Goal: Task Accomplishment & Management: Manage account settings

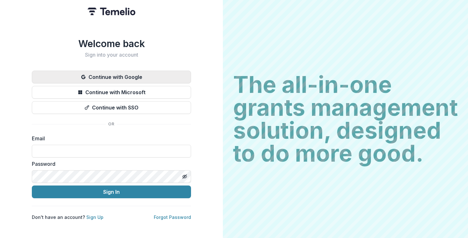
click at [140, 75] on button "Continue with Google" at bounding box center [111, 77] width 159 height 13
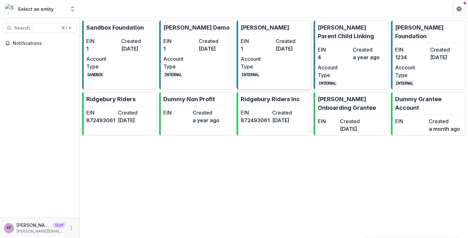
click at [276, 65] on div "EIN 1 Created [DATE] Account Type INTERNAL" at bounding box center [274, 57] width 67 height 41
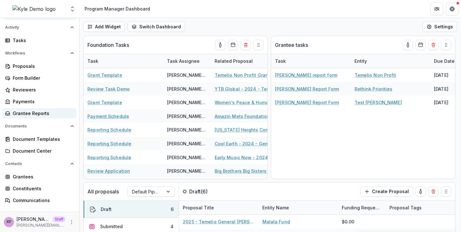
scroll to position [44, 0]
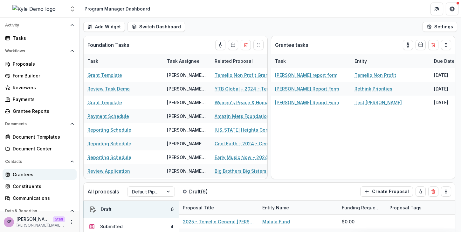
click at [36, 174] on div "Grantees" at bounding box center [42, 174] width 59 height 7
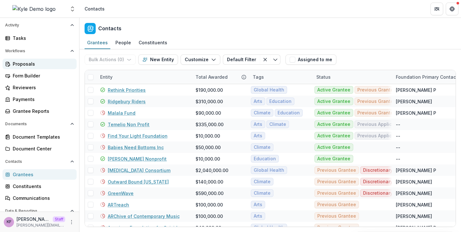
click at [38, 64] on div "Proposals" at bounding box center [42, 63] width 59 height 7
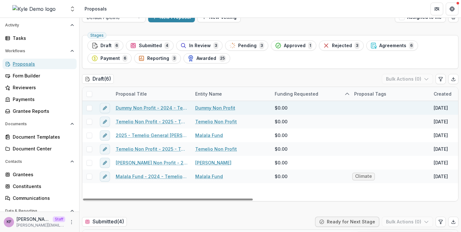
scroll to position [95, 0]
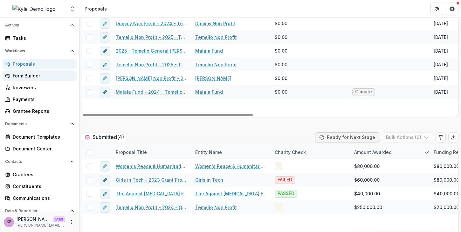
click at [34, 76] on div "Form Builder" at bounding box center [42, 75] width 59 height 7
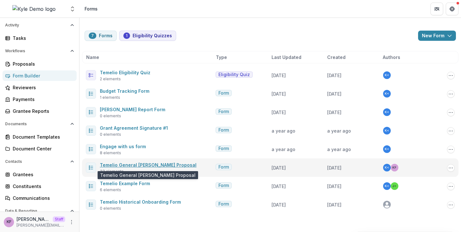
click at [152, 163] on link "Temelio General [PERSON_NAME] Proposal" at bounding box center [148, 164] width 97 height 5
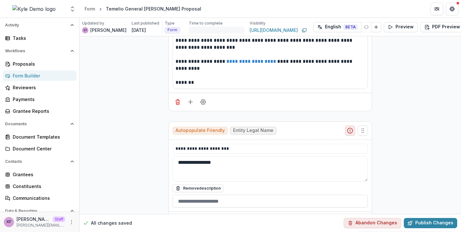
scroll to position [125, 0]
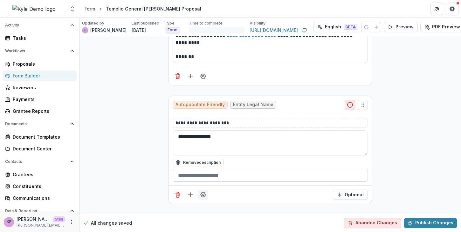
click at [206, 197] on button "Field Settings" at bounding box center [203, 194] width 10 height 10
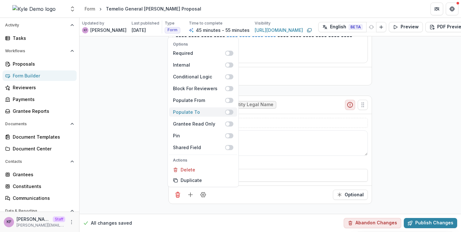
scroll to position [114, 0]
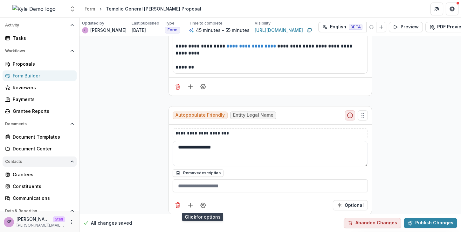
scroll to position [97, 0]
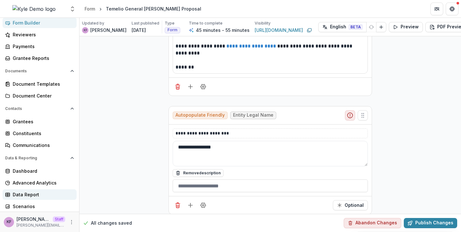
click at [41, 192] on div "Data Report" at bounding box center [42, 194] width 59 height 7
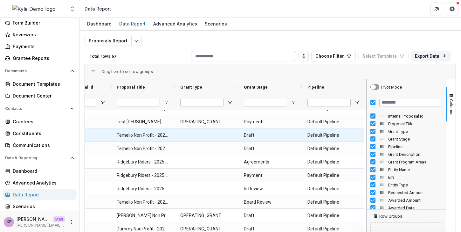
scroll to position [0, 38]
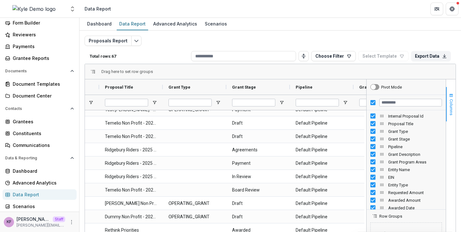
click at [452, 101] on button "Columns" at bounding box center [451, 104] width 10 height 34
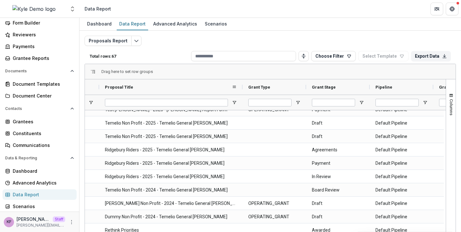
drag, startPoint x: 163, startPoint y: 87, endPoint x: 243, endPoint y: 82, distance: 80.0
click at [243, 82] on div at bounding box center [242, 86] width 3 height 15
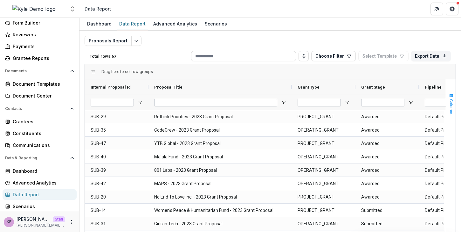
click at [451, 107] on span "Columns" at bounding box center [451, 107] width 5 height 16
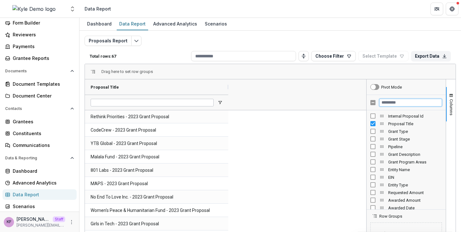
click at [398, 100] on input "Filter Columns Input" at bounding box center [411, 103] width 63 height 8
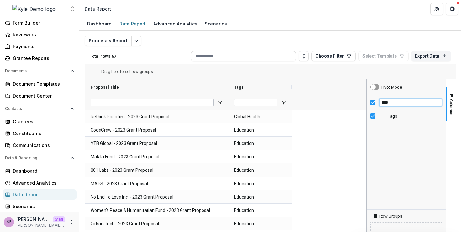
click at [394, 102] on input "****" at bounding box center [411, 103] width 63 height 8
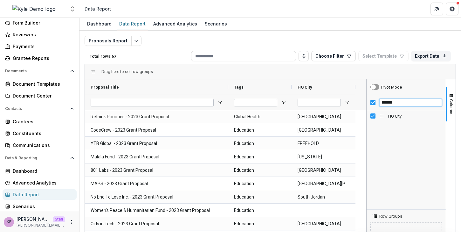
click at [396, 101] on input "*******" at bounding box center [411, 103] width 63 height 8
type input "**********"
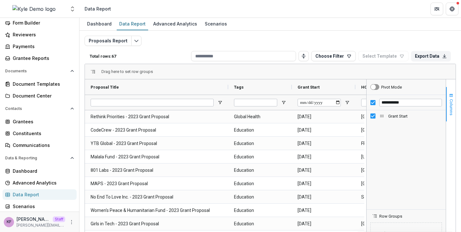
click at [451, 108] on span "Columns" at bounding box center [451, 107] width 5 height 16
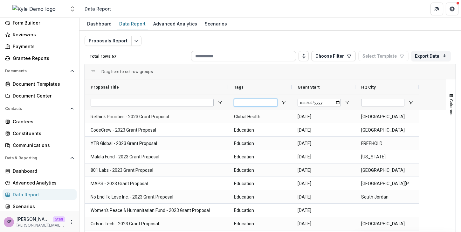
click at [257, 102] on input "Tags Filter Input" at bounding box center [255, 103] width 43 height 8
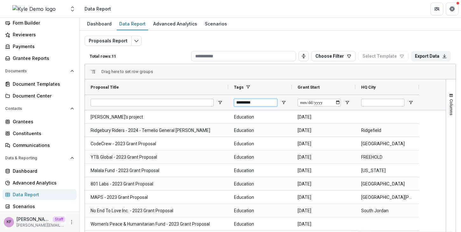
type input "*********"
click at [270, 73] on div "Drag here to set row groups" at bounding box center [270, 71] width 371 height 15
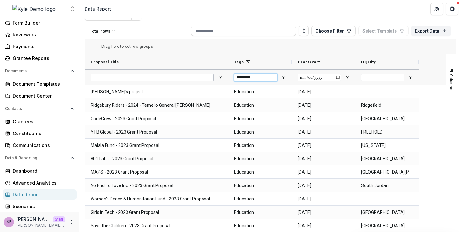
click at [262, 76] on input "*********" at bounding box center [255, 77] width 43 height 8
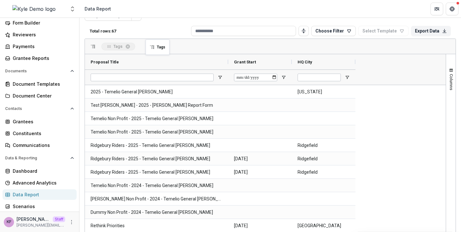
drag, startPoint x: 284, startPoint y: 61, endPoint x: 149, endPoint y: 43, distance: 136.1
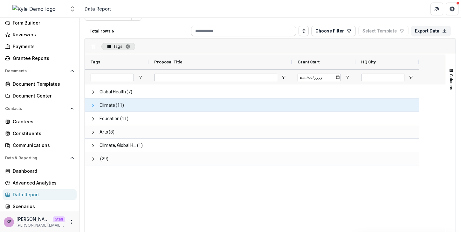
click at [95, 103] on span at bounding box center [93, 105] width 5 height 5
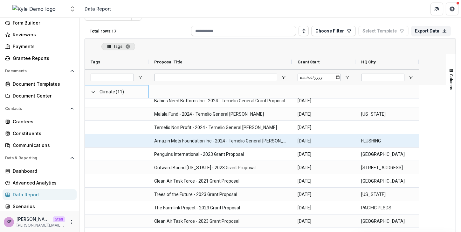
scroll to position [0, 0]
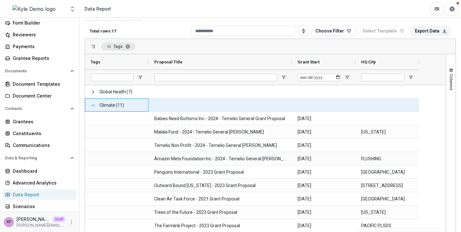
click at [91, 105] on span at bounding box center [93, 105] width 5 height 5
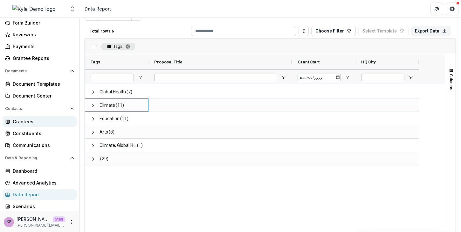
click at [39, 124] on div "Grantees" at bounding box center [42, 121] width 59 height 7
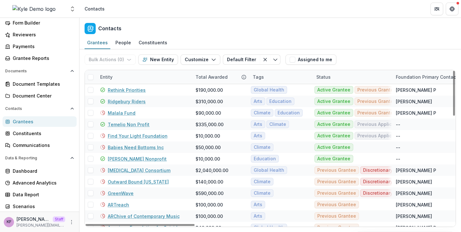
click at [279, 78] on div "Tags" at bounding box center [281, 77] width 64 height 14
click at [279, 67] on div "Bulk Actions ( 0 ) Send Email Create Proposals Create Tasks New Entity Customiz…" at bounding box center [184, 59] width 199 height 20
click at [30, 199] on link "Data Report" at bounding box center [40, 194] width 74 height 10
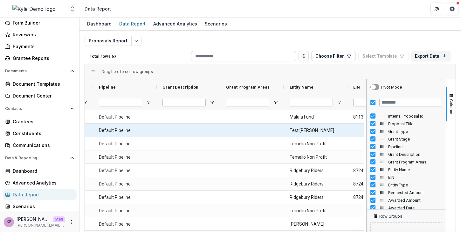
scroll to position [0, 295]
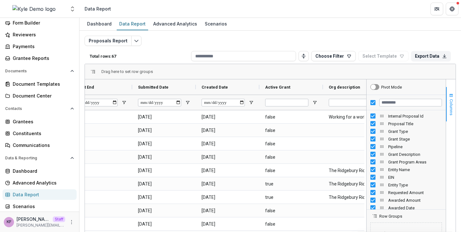
click at [452, 96] on span "button" at bounding box center [451, 95] width 5 height 5
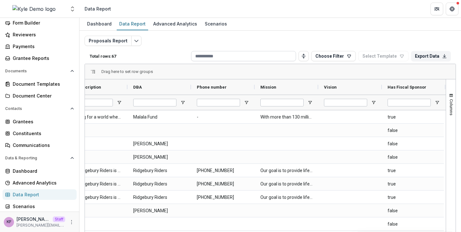
click at [217, 60] on input at bounding box center [243, 56] width 105 height 10
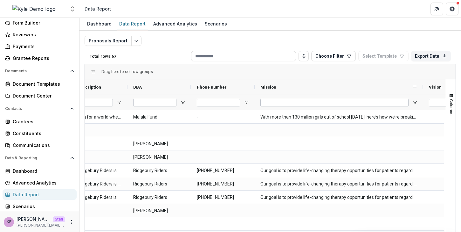
drag, startPoint x: 318, startPoint y: 85, endPoint x: 423, endPoint y: 88, distance: 105.0
click at [423, 88] on div at bounding box center [423, 86] width 3 height 15
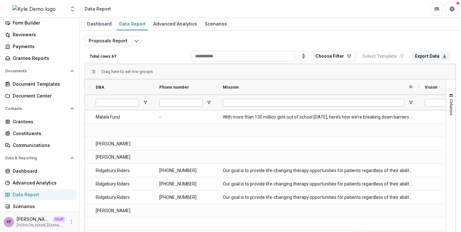
drag, startPoint x: 386, startPoint y: 87, endPoint x: 421, endPoint y: 87, distance: 35.3
click at [421, 87] on div at bounding box center [419, 86] width 3 height 15
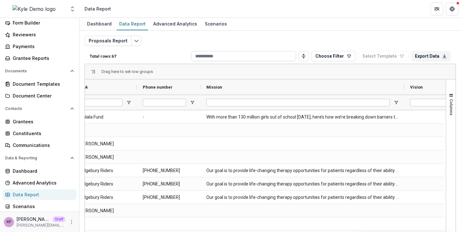
click at [239, 60] on input at bounding box center [243, 56] width 105 height 10
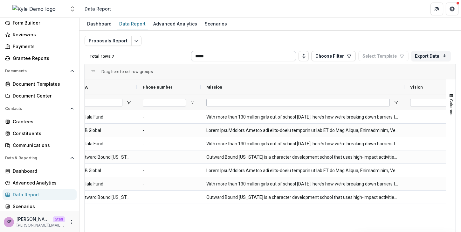
type input "******"
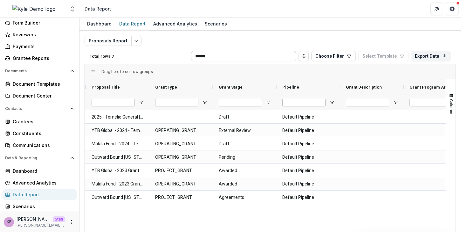
click at [226, 58] on input "******" at bounding box center [243, 56] width 105 height 10
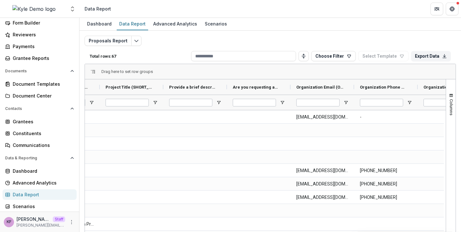
click at [171, 53] on div "Total rows: 67 Choose Filter Personal Filters Team Filters Temelio Filters No p…" at bounding box center [271, 55] width 372 height 15
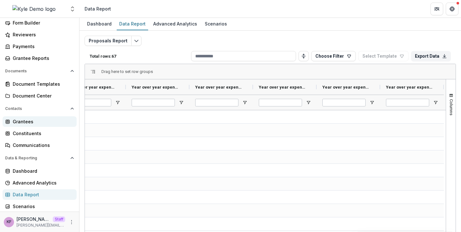
click at [35, 120] on div "Grantees" at bounding box center [42, 121] width 59 height 7
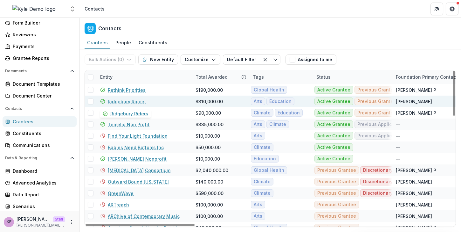
click at [134, 103] on link "Ridgebury Riders" at bounding box center [127, 101] width 38 height 7
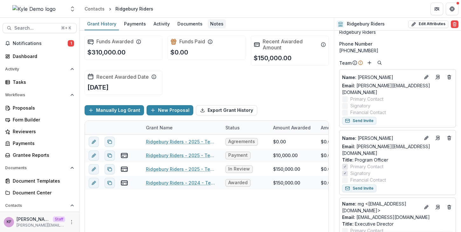
click at [209, 25] on div "Notes" at bounding box center [217, 23] width 18 height 9
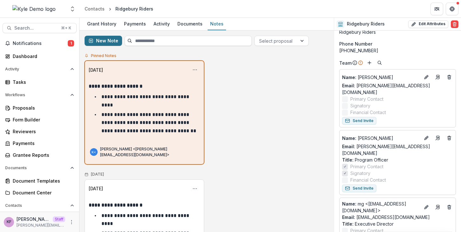
click at [100, 39] on button "New Note" at bounding box center [104, 41] width 38 height 10
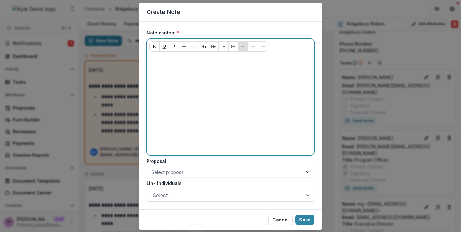
click at [174, 115] on div at bounding box center [231, 104] width 162 height 95
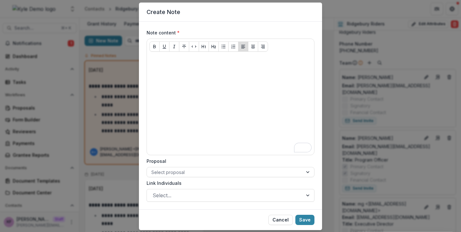
click at [126, 58] on div "Create Note Note content * Proposal Select proposal Link Individuals Select... …" at bounding box center [230, 116] width 461 height 232
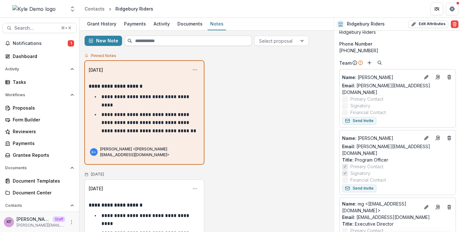
click at [147, 43] on input at bounding box center [188, 41] width 127 height 10
click at [34, 28] on span "Search..." at bounding box center [35, 27] width 43 height 5
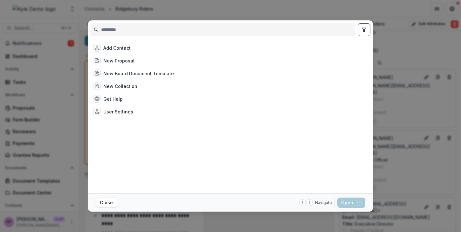
click at [398, 60] on div "Add Contact New Proposal New Board Document Template New Collection Get Help Us…" at bounding box center [230, 116] width 461 height 232
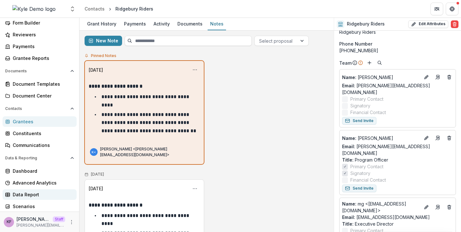
click at [38, 190] on link "Data Report" at bounding box center [40, 194] width 74 height 10
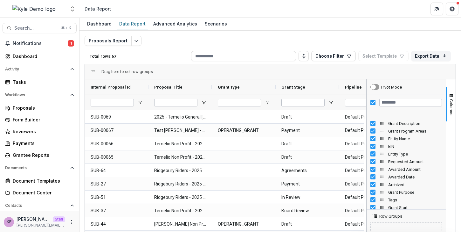
scroll to position [38, 0]
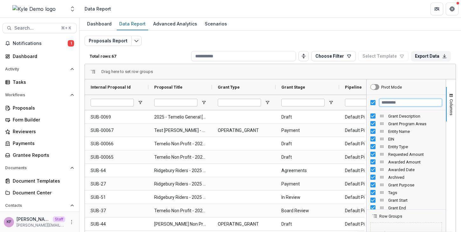
click at [399, 102] on input "Filter Columns Input" at bounding box center [411, 103] width 63 height 8
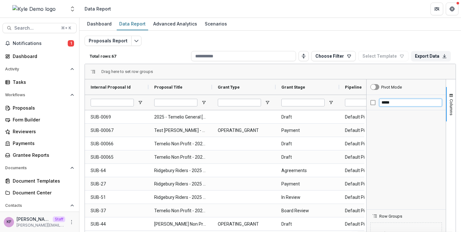
scroll to position [0, 0]
type input "*"
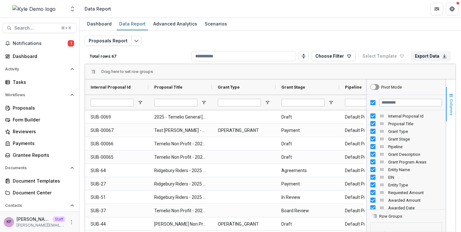
click at [452, 100] on span "Columns" at bounding box center [451, 107] width 5 height 16
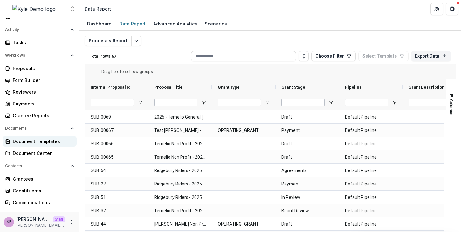
scroll to position [46, 0]
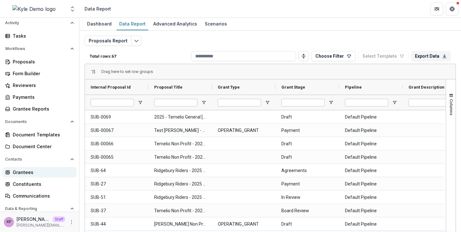
click at [41, 170] on div "Grantees" at bounding box center [42, 172] width 59 height 7
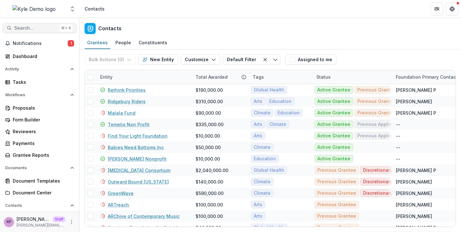
click at [24, 26] on span "Search..." at bounding box center [35, 27] width 43 height 5
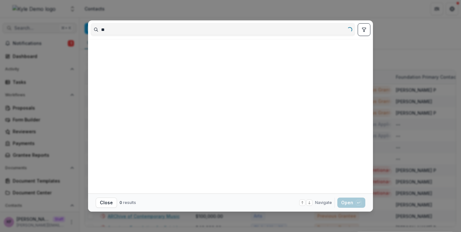
type input "*"
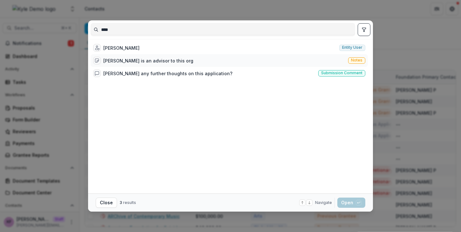
type input "****"
click at [172, 62] on div "[PERSON_NAME] is an advisor to this org Notes" at bounding box center [229, 60] width 277 height 13
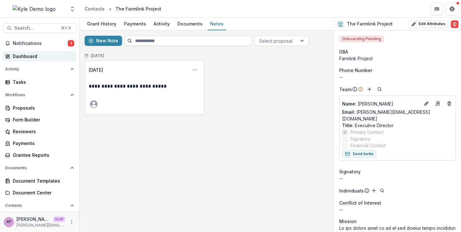
click at [23, 60] on link "Dashboard" at bounding box center [40, 56] width 74 height 10
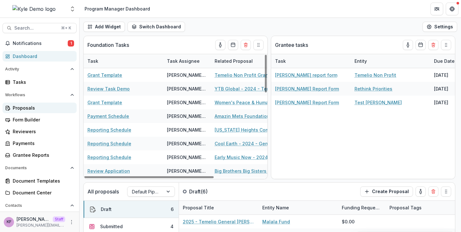
click at [36, 111] on div "Proposals" at bounding box center [42, 107] width 59 height 7
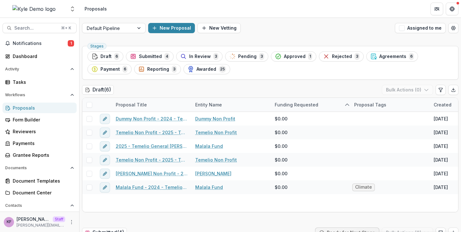
click at [333, 28] on div "New Proposal New Vetting" at bounding box center [270, 28] width 244 height 10
click at [197, 59] on div "In Review 3" at bounding box center [199, 56] width 38 height 7
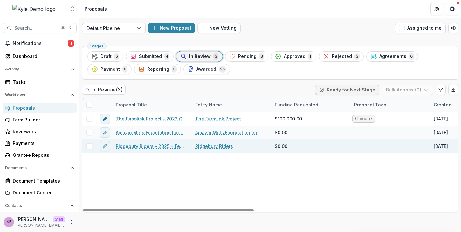
click at [144, 147] on link "Ridgebury Riders - 2025 - Temelio General [PERSON_NAME]" at bounding box center [152, 146] width 72 height 7
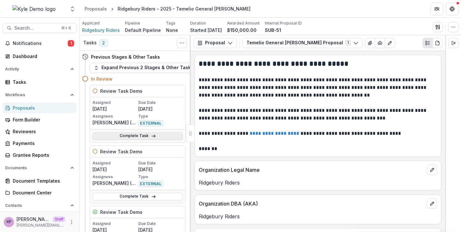
click at [127, 135] on link "Complete Task" at bounding box center [138, 136] width 90 height 8
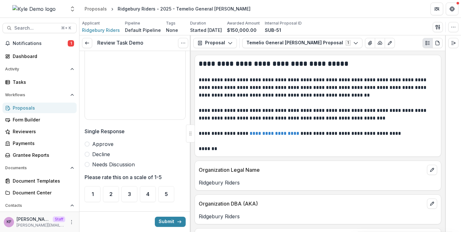
scroll to position [79, 0]
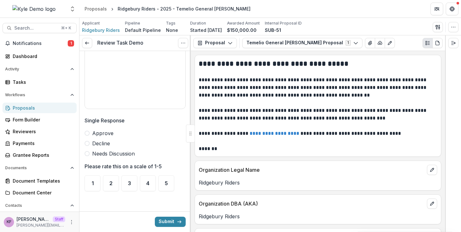
click at [36, 108] on div "Proposals" at bounding box center [42, 107] width 59 height 7
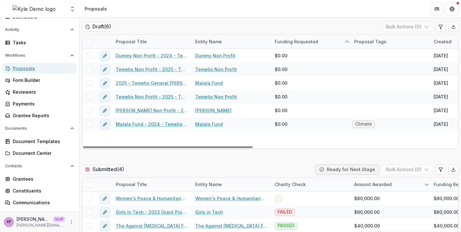
scroll to position [13, 0]
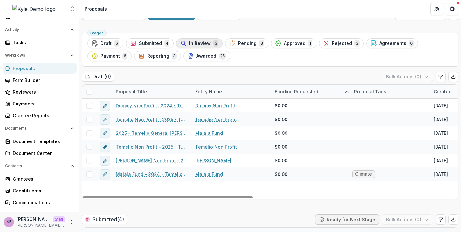
click at [206, 41] on span "In Review" at bounding box center [200, 43] width 22 height 5
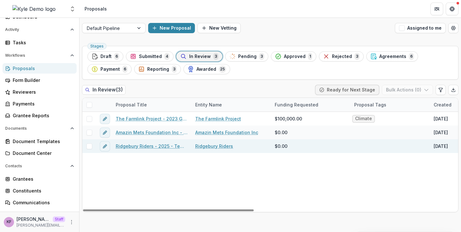
click at [150, 143] on link "Ridgebury Riders - 2025 - Temelio General [PERSON_NAME]" at bounding box center [152, 146] width 72 height 7
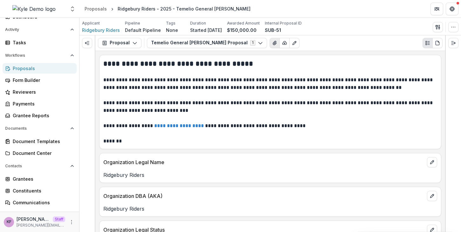
click at [270, 46] on button "View Attached Files" at bounding box center [275, 43] width 10 height 10
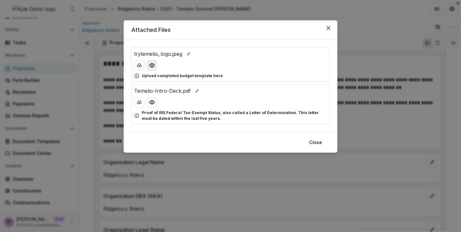
click at [156, 68] on button "Preview trytemelio_logo.jpeg" at bounding box center [152, 65] width 10 height 10
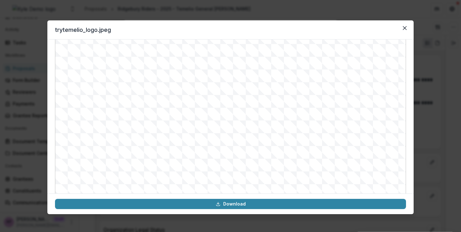
scroll to position [67, 0]
click at [406, 28] on icon "Close" at bounding box center [405, 28] width 4 height 4
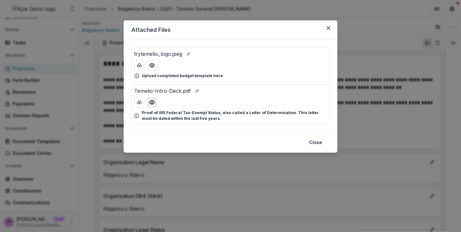
click at [151, 101] on icon "Preview Temelio-Intro-Deck.pdf" at bounding box center [152, 102] width 6 height 6
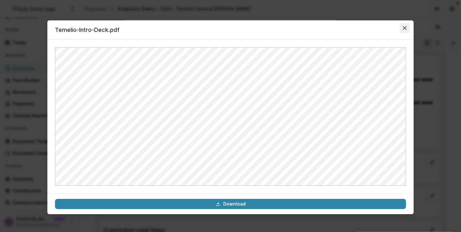
click at [405, 29] on icon "Close" at bounding box center [405, 28] width 4 height 4
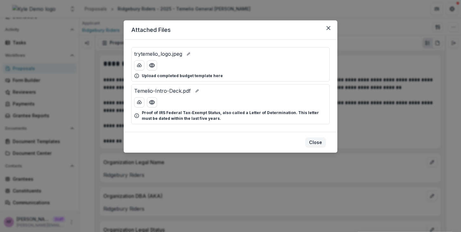
click at [318, 144] on button "Close" at bounding box center [315, 142] width 21 height 10
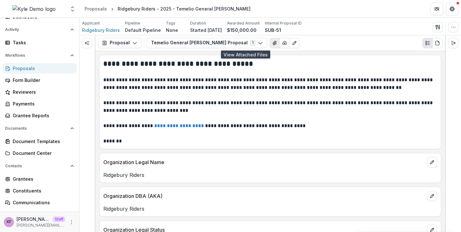
click at [270, 46] on button "View Attached Files" at bounding box center [275, 43] width 10 height 10
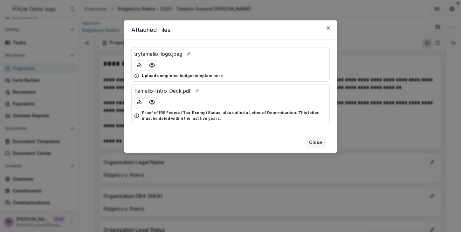
click at [308, 146] on button "Close" at bounding box center [315, 142] width 21 height 10
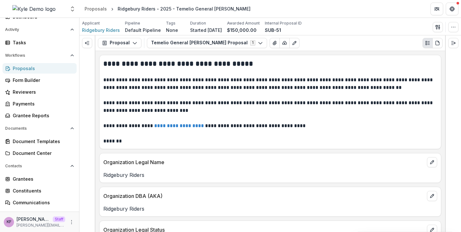
click at [304, 124] on p "**********" at bounding box center [269, 126] width 332 height 8
click at [272, 42] on icon "View Attached Files" at bounding box center [274, 42] width 5 height 5
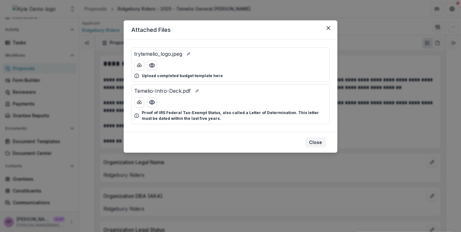
click at [313, 143] on button "Close" at bounding box center [315, 142] width 21 height 10
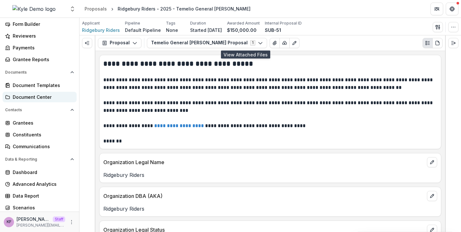
scroll to position [96, 0]
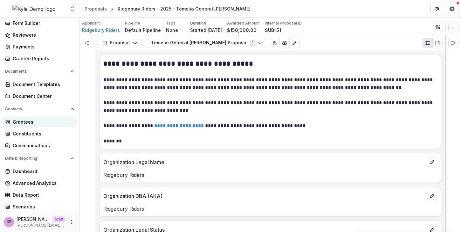
click at [31, 124] on div "Grantees" at bounding box center [42, 121] width 59 height 7
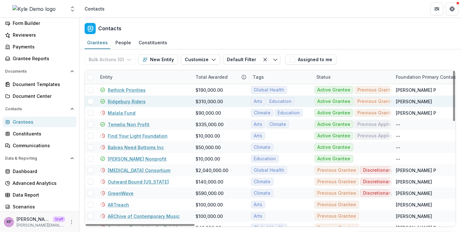
click at [131, 101] on link "Ridgebury Riders" at bounding box center [127, 101] width 38 height 7
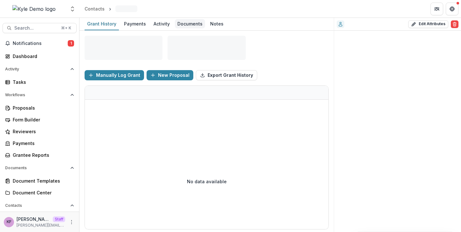
click at [189, 22] on div "Documents" at bounding box center [190, 23] width 30 height 9
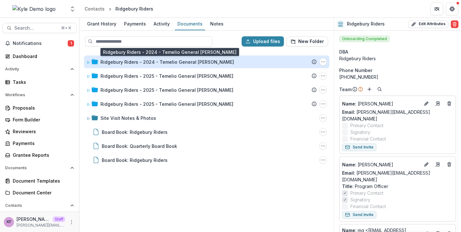
click at [115, 59] on div "Ridgebury Riders - 2024 - Temelio General [PERSON_NAME]" at bounding box center [168, 62] width 134 height 7
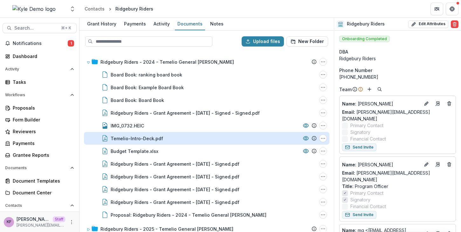
click at [132, 135] on div "Temelio-Intro-Deck.pdf" at bounding box center [137, 138] width 52 height 7
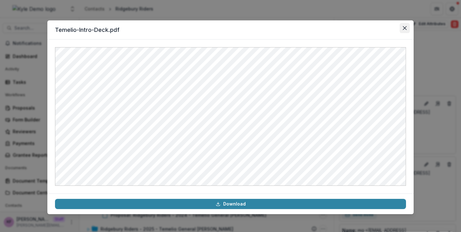
click at [403, 30] on button "Close" at bounding box center [405, 28] width 10 height 10
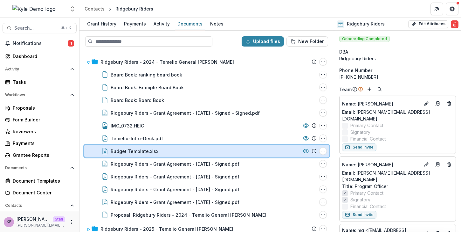
click at [216, 144] on div "Budget Template.xlsx File Options Download Rename Delete" at bounding box center [207, 150] width 246 height 13
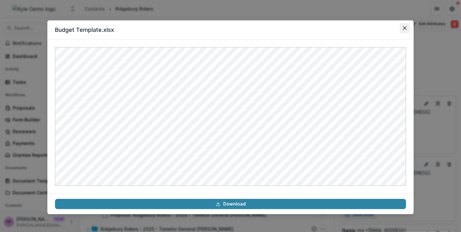
click at [405, 29] on icon "Close" at bounding box center [405, 28] width 4 height 4
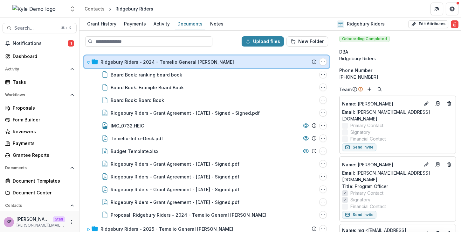
click at [90, 62] on icon at bounding box center [89, 62] width 4 height 4
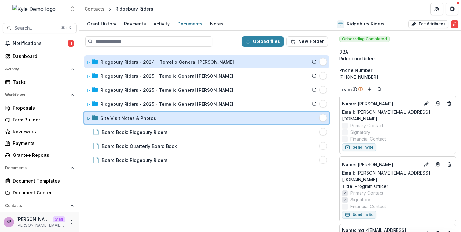
click at [139, 122] on div "Site Visit Notes & Photos Folder Options Rename Add Subfolder Delete" at bounding box center [207, 117] width 246 height 13
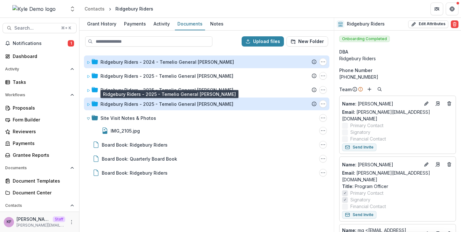
click at [137, 101] on div "Ridgebury Riders - 2025 - Temelio General [PERSON_NAME]" at bounding box center [167, 104] width 133 height 7
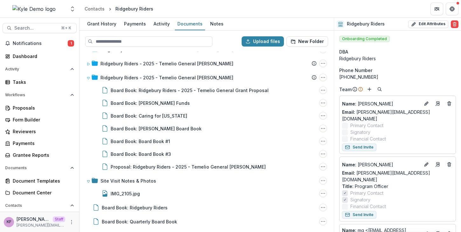
scroll to position [3, 0]
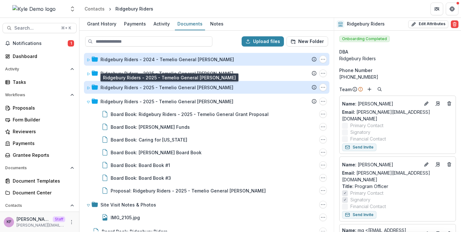
click at [144, 84] on div "Ridgebury Riders - 2025 - Temelio General [PERSON_NAME]" at bounding box center [167, 87] width 133 height 7
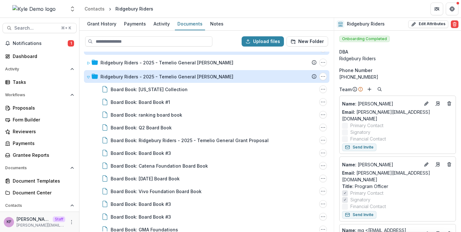
scroll to position [13, 0]
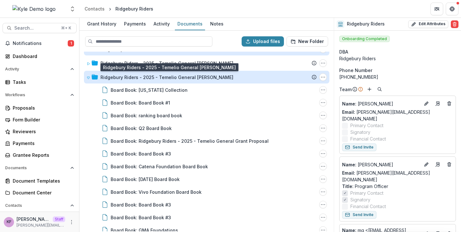
click at [143, 78] on div "Ridgebury Riders - 2025 - Temelio General [PERSON_NAME]" at bounding box center [167, 77] width 133 height 7
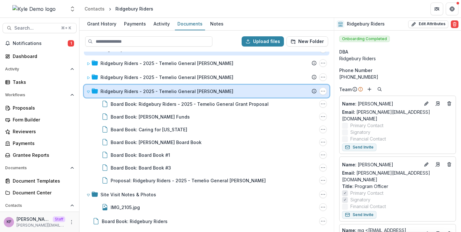
click at [91, 93] on div at bounding box center [92, 91] width 11 height 7
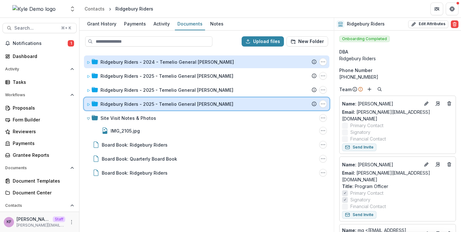
scroll to position [0, 0]
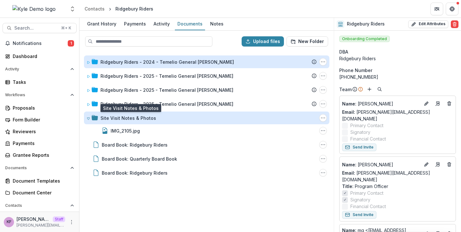
click at [150, 119] on div "Site Visit Notes & Photos" at bounding box center [129, 118] width 56 height 7
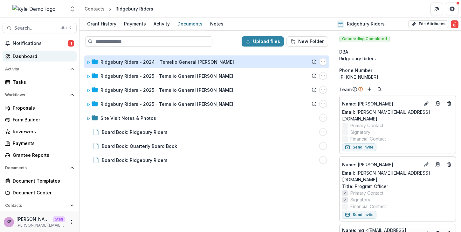
click at [45, 55] on div "Dashboard" at bounding box center [42, 56] width 59 height 7
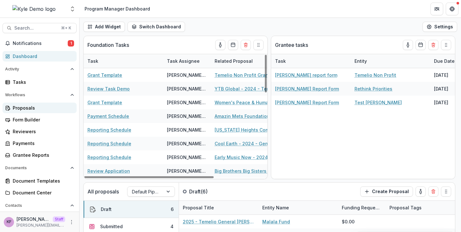
click at [48, 105] on div "Proposals" at bounding box center [42, 107] width 59 height 7
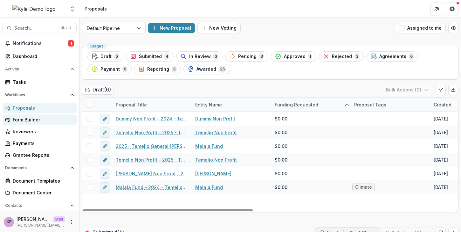
click at [54, 119] on div "Form Builder" at bounding box center [42, 119] width 59 height 7
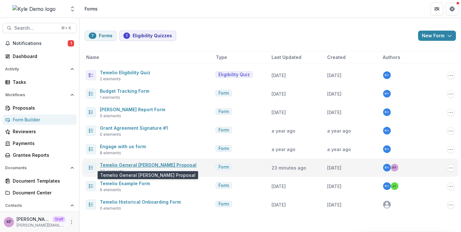
click at [125, 164] on link "Temelio General [PERSON_NAME] Proposal" at bounding box center [148, 164] width 97 height 5
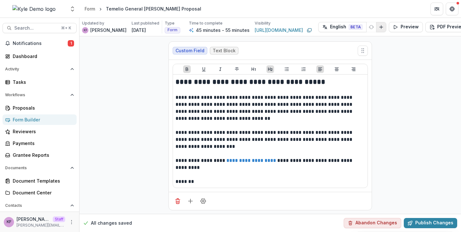
click at [379, 28] on icon "Add Language" at bounding box center [381, 26] width 5 height 5
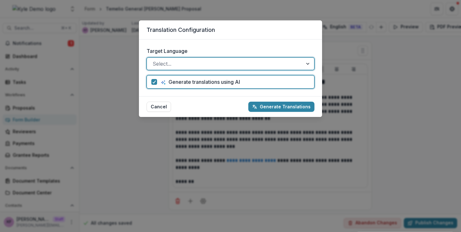
click at [213, 66] on div at bounding box center [225, 63] width 144 height 9
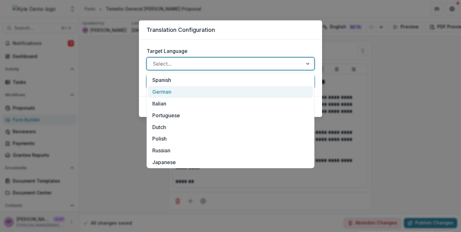
click at [223, 40] on form "Target Language German, 2 of 11. 11 results available. Use Up and Down to choos…" at bounding box center [230, 67] width 183 height 57
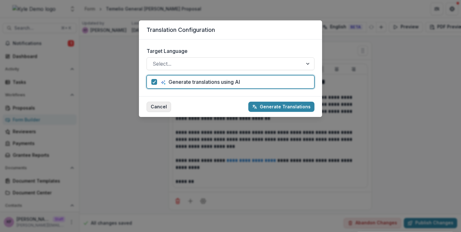
click at [157, 105] on button "Cancel" at bounding box center [159, 106] width 24 height 10
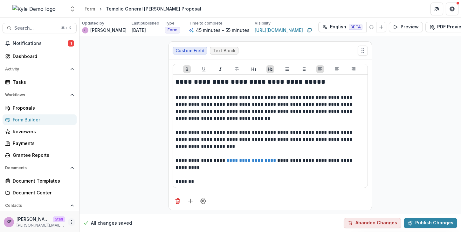
click at [70, 219] on icon "More" at bounding box center [71, 221] width 5 height 5
click at [107, 207] on link "User Settings" at bounding box center [112, 208] width 68 height 10
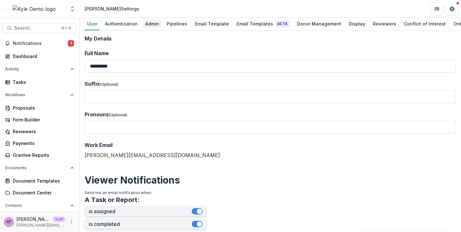
click at [148, 22] on div "Admin" at bounding box center [152, 23] width 19 height 9
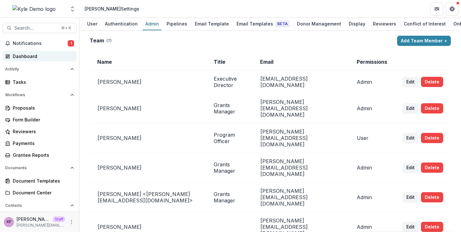
click at [44, 53] on div "Dashboard" at bounding box center [42, 56] width 59 height 7
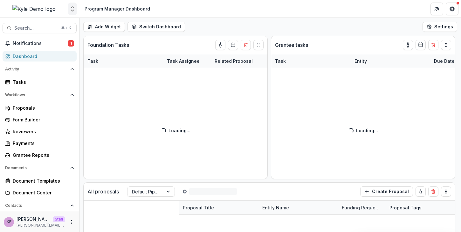
click at [71, 12] on button "Open entity switcher" at bounding box center [72, 9] width 9 height 13
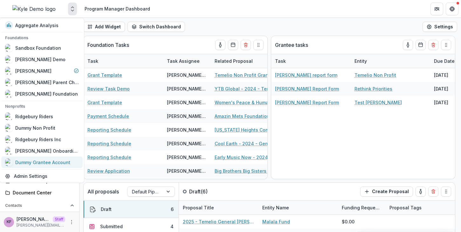
click at [39, 164] on div "Dummy Grantee Account" at bounding box center [42, 162] width 55 height 7
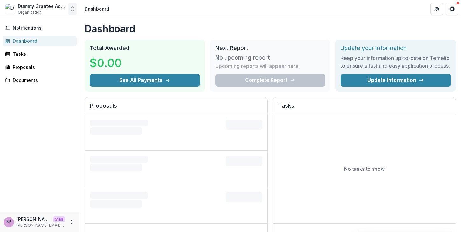
click at [73, 10] on polyline "Open entity switcher" at bounding box center [72, 10] width 3 height 1
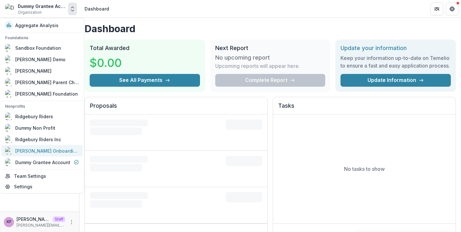
click at [46, 150] on div "[PERSON_NAME] Onboarding Grantee" at bounding box center [47, 150] width 64 height 7
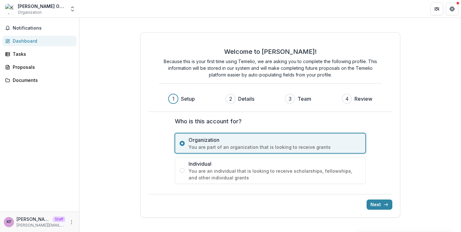
click at [358, 56] on div "Welcome to Temelio! Because this is your first time using Temelio, we are askin…" at bounding box center [270, 66] width 223 height 36
click at [377, 206] on button "Next" at bounding box center [380, 204] width 26 height 10
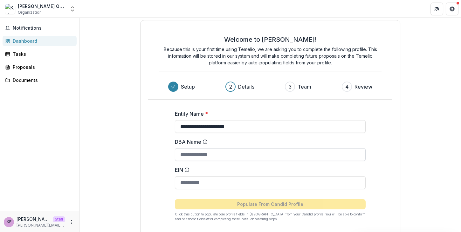
scroll to position [31, 0]
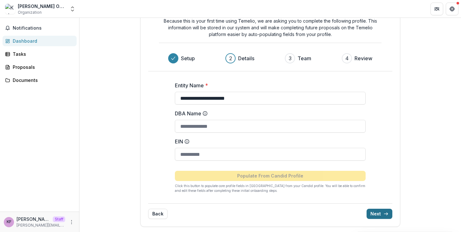
click at [367, 212] on button "Next" at bounding box center [380, 213] width 26 height 10
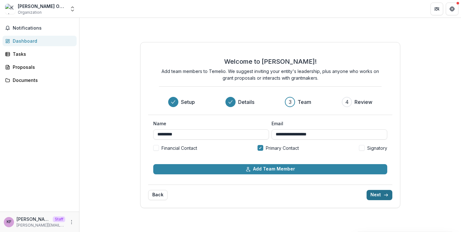
scroll to position [0, 0]
click at [375, 194] on button "Next" at bounding box center [380, 195] width 26 height 10
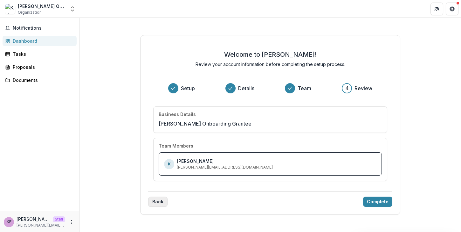
click at [156, 202] on button "Back" at bounding box center [157, 201] width 19 height 10
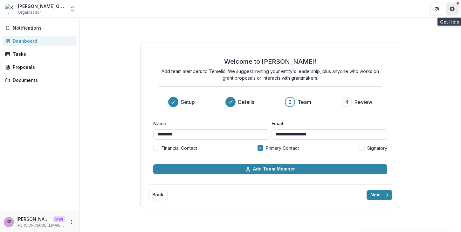
click at [454, 12] on button "Get Help" at bounding box center [452, 9] width 13 height 13
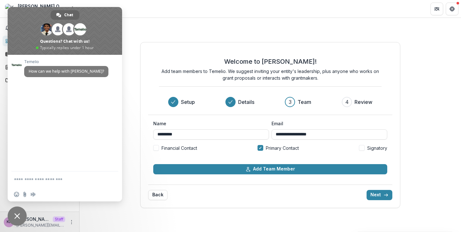
click at [24, 213] on span "Close chat" at bounding box center [17, 215] width 19 height 19
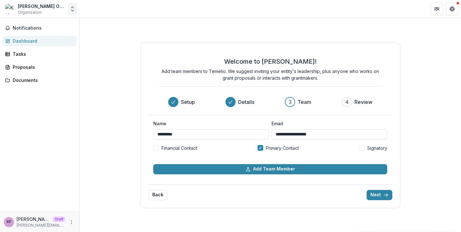
click at [74, 12] on icon "Open entity switcher" at bounding box center [72, 9] width 6 height 6
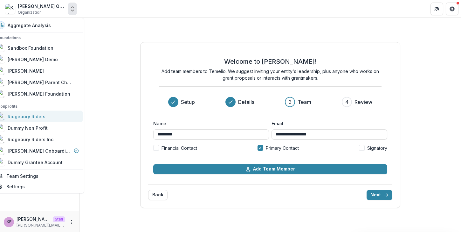
click at [56, 118] on div "Ridgebury Riders" at bounding box center [37, 116] width 81 height 8
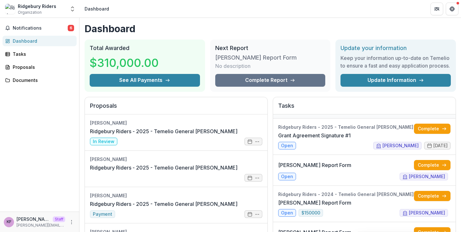
scroll to position [34, 0]
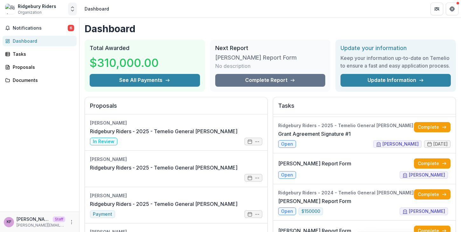
click at [73, 11] on icon "Open entity switcher" at bounding box center [72, 9] width 6 height 6
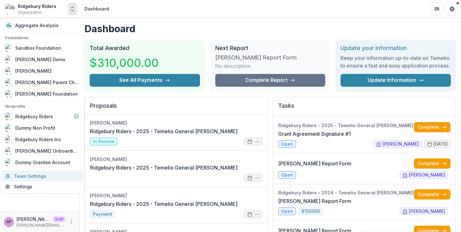
click at [44, 178] on link "Team Settings" at bounding box center [41, 176] width 81 height 10
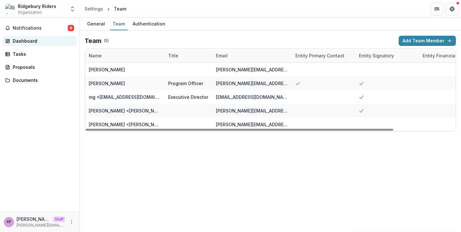
click at [23, 38] on div "Dashboard" at bounding box center [42, 41] width 59 height 7
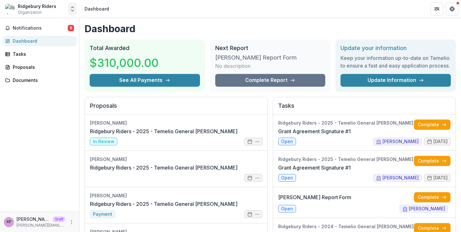
click at [72, 11] on icon "Open entity switcher" at bounding box center [72, 9] width 6 height 6
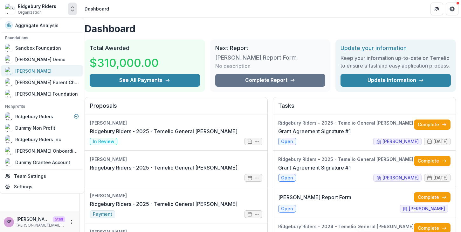
click at [42, 69] on div "[PERSON_NAME]" at bounding box center [42, 71] width 74 height 8
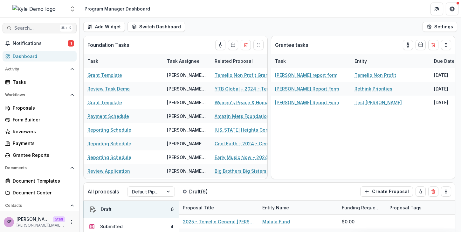
click at [37, 28] on span "Search..." at bounding box center [35, 27] width 43 height 5
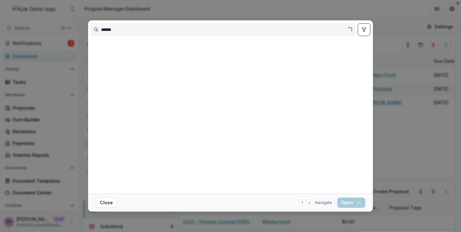
type input "******"
click at [157, 17] on div "****** Loading... Close Navigate up and down with arrow keys Open with enter key" at bounding box center [230, 116] width 461 height 232
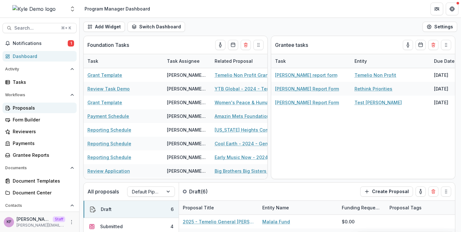
click at [37, 107] on div "Proposals" at bounding box center [42, 107] width 59 height 7
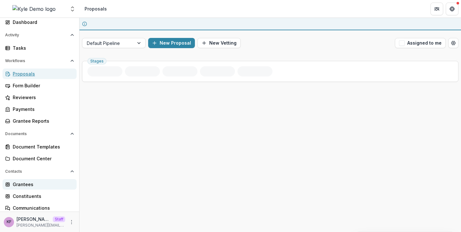
scroll to position [35, 0]
click at [28, 183] on div "Grantees" at bounding box center [42, 183] width 59 height 7
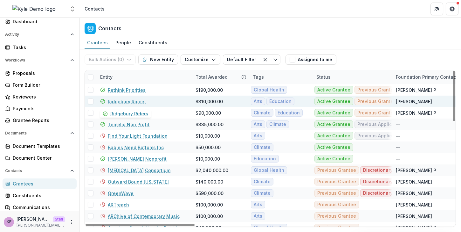
click at [139, 101] on link "Ridgebury Riders" at bounding box center [127, 101] width 38 height 7
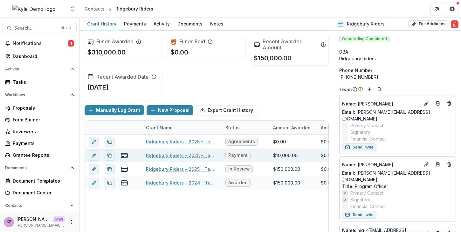
click at [157, 155] on link "Ridgebury Riders - 2025 - Temelio General [PERSON_NAME]" at bounding box center [182, 155] width 72 height 7
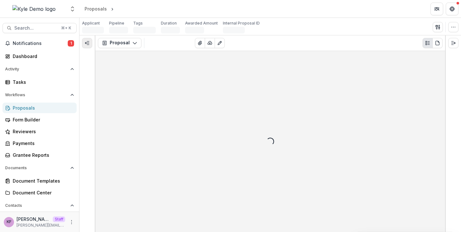
click at [89, 46] on button "Expand left" at bounding box center [87, 43] width 10 height 10
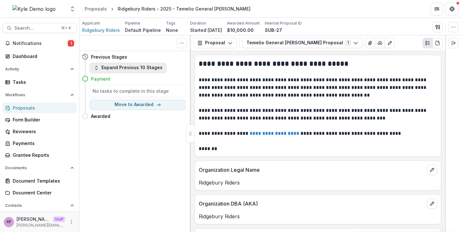
click at [143, 70] on button "Expand Previous 10 Stages" at bounding box center [128, 68] width 77 height 10
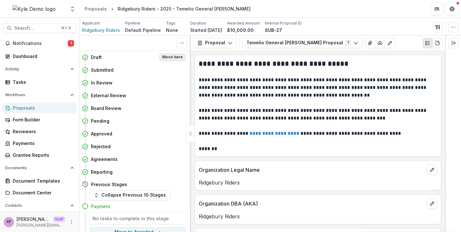
click at [169, 58] on button "Move here" at bounding box center [172, 57] width 26 height 8
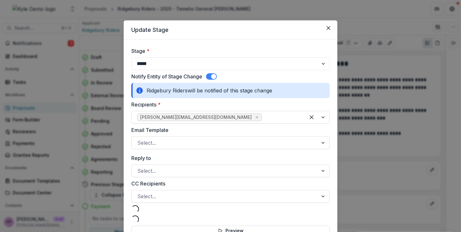
click at [213, 77] on span at bounding box center [213, 76] width 5 height 5
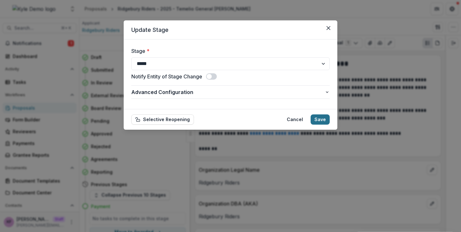
click at [326, 122] on button "Save" at bounding box center [320, 119] width 19 height 10
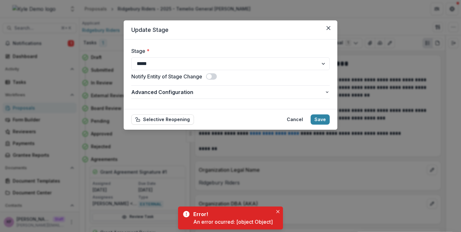
click at [241, 80] on div "Notify Entity of Stage Change" at bounding box center [230, 77] width 199 height 8
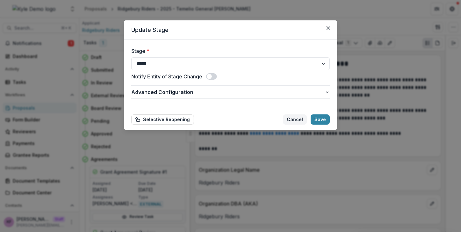
click at [300, 119] on button "Cancel" at bounding box center [295, 119] width 24 height 10
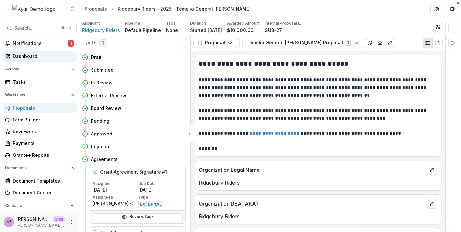
click at [54, 59] on div "Dashboard" at bounding box center [42, 56] width 59 height 7
